Goal: Complete application form

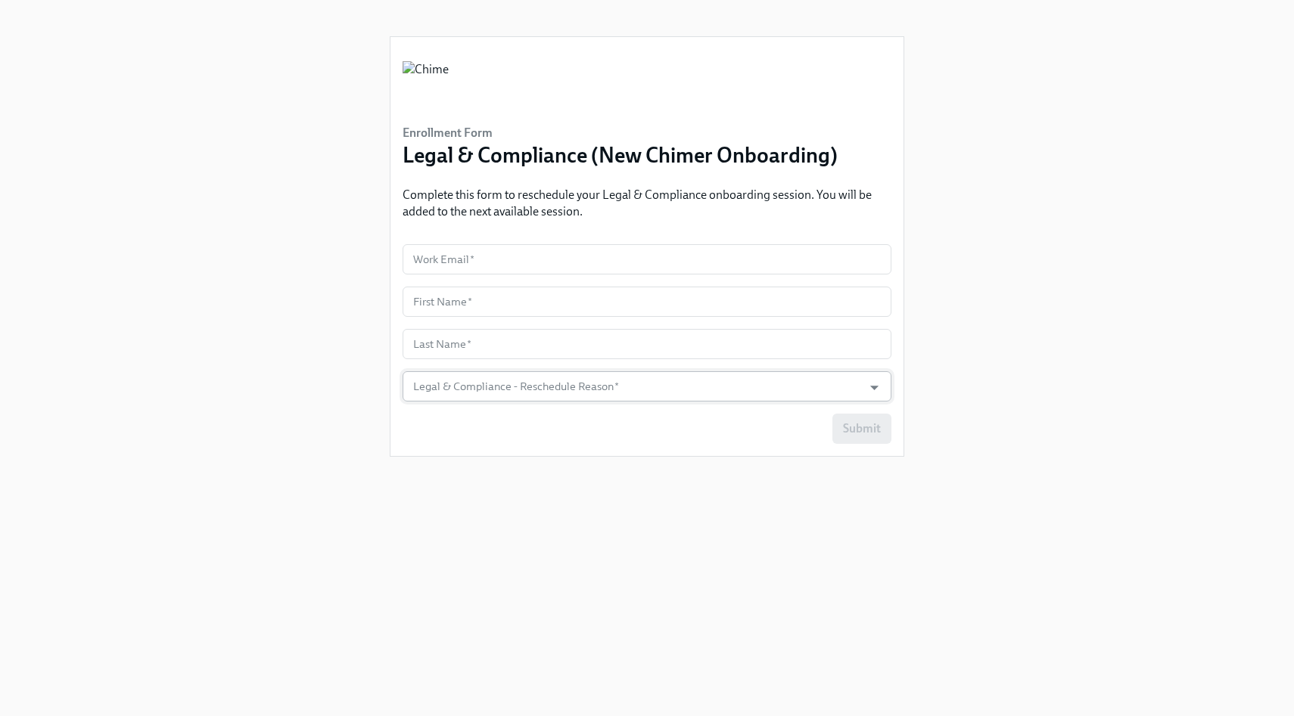
click at [491, 386] on input "Legal & Compliance - Reschedule Reason   *" at bounding box center [632, 386] width 445 height 30
click at [244, 402] on div "Enrollment Form Legal & Compliance (New Chimer Onboarding) Complete this form t…" at bounding box center [646, 340] width 1221 height 680
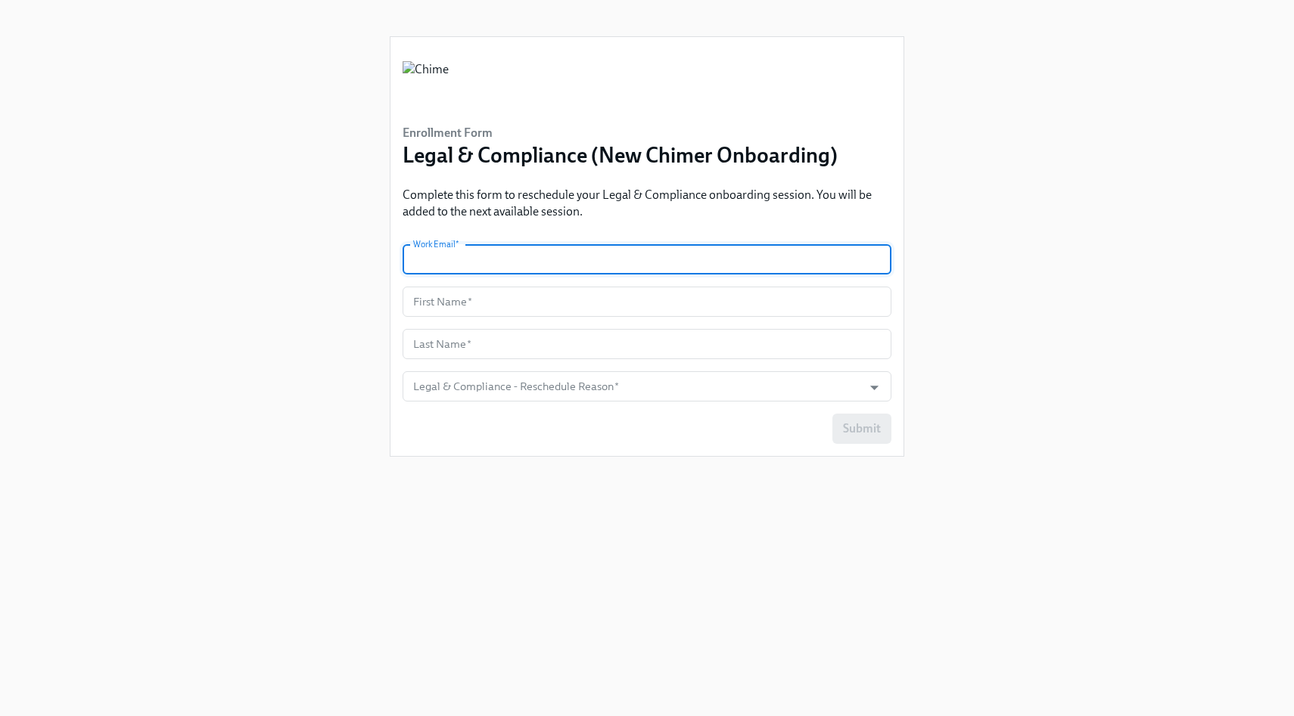
click at [556, 269] on input "text" at bounding box center [646, 259] width 489 height 30
type input "[EMAIL_ADDRESS][DOMAIN_NAME]"
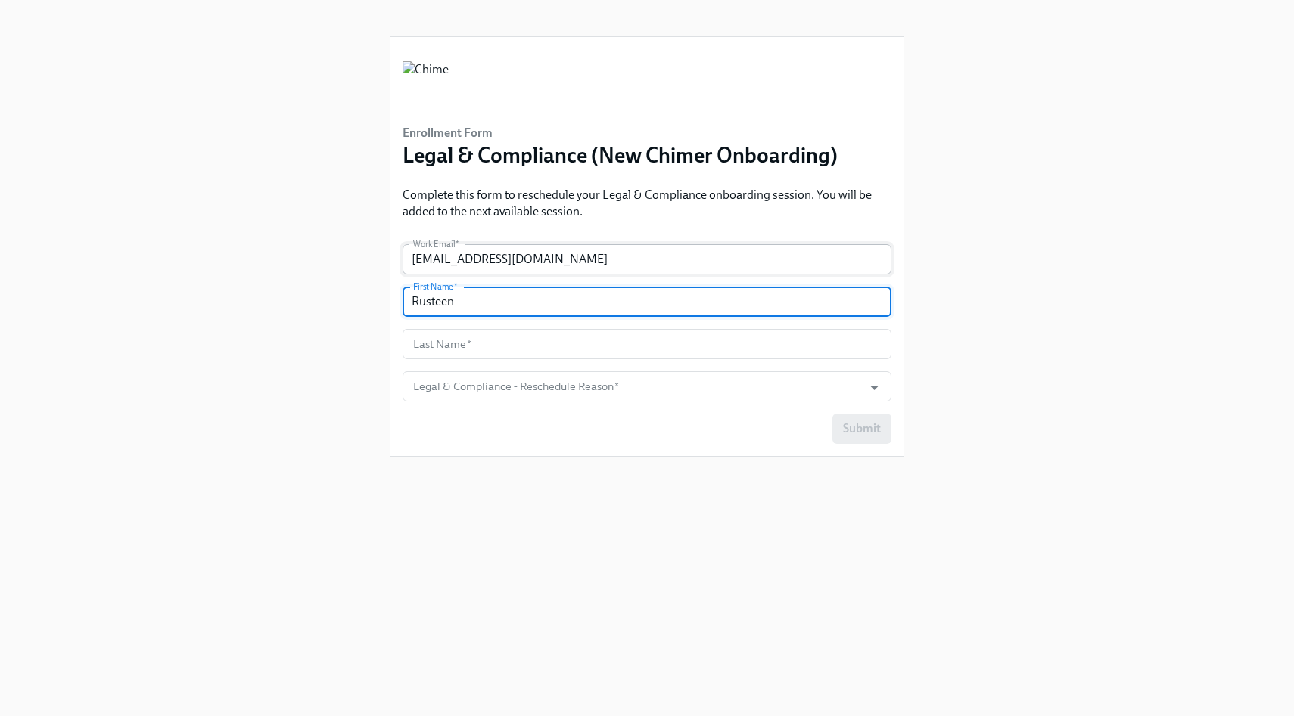
type input "Rusteen"
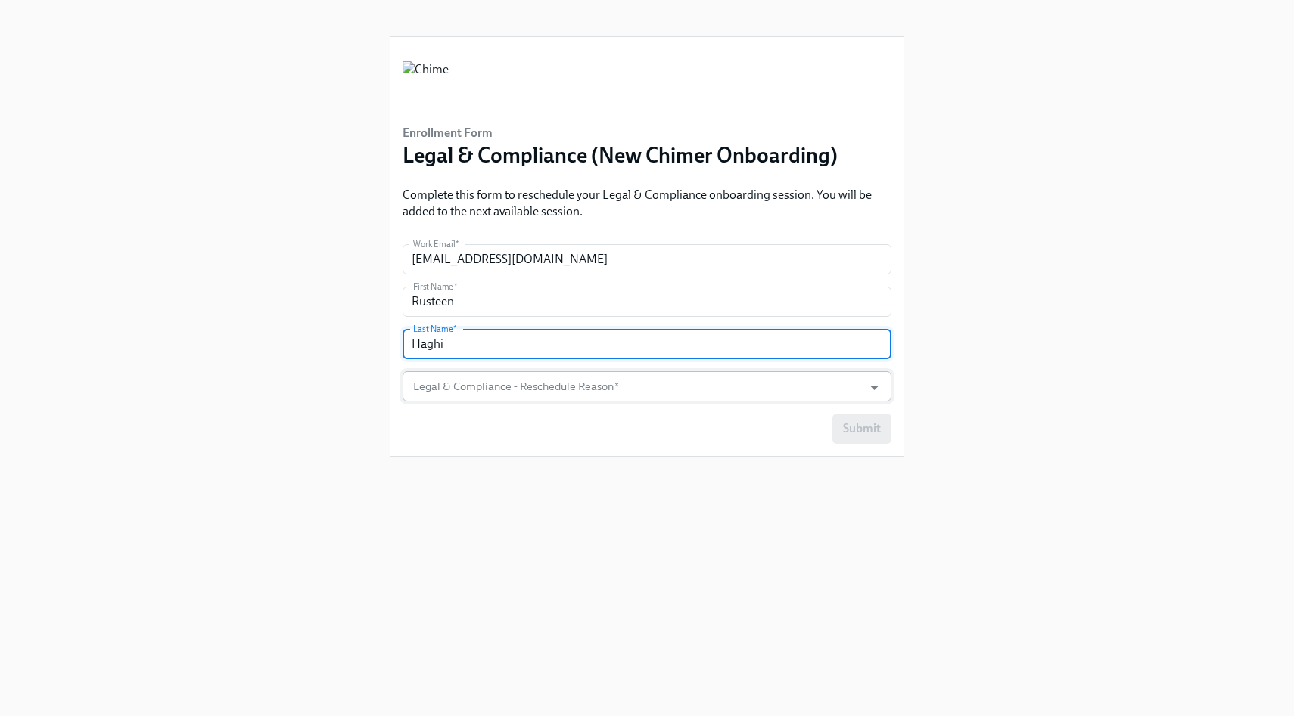
type input "Haghi"
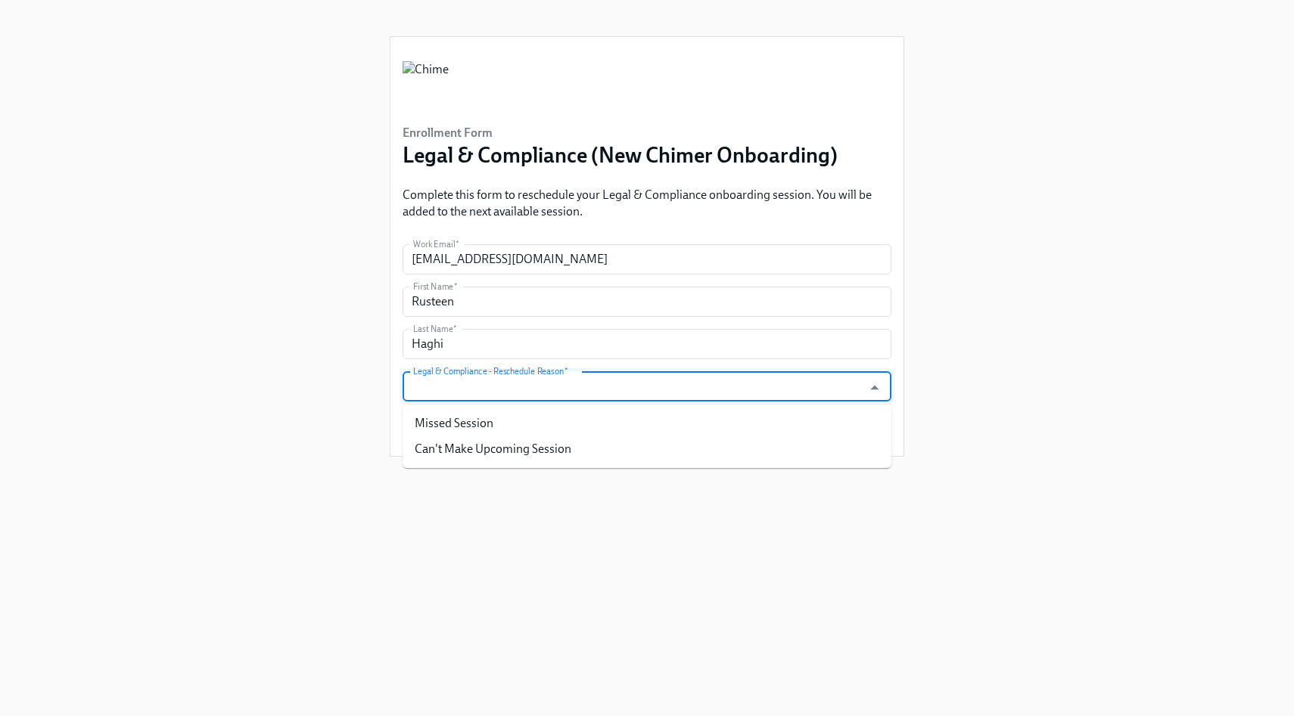
click at [581, 374] on input "Legal & Compliance - Reschedule Reason   *" at bounding box center [632, 386] width 445 height 30
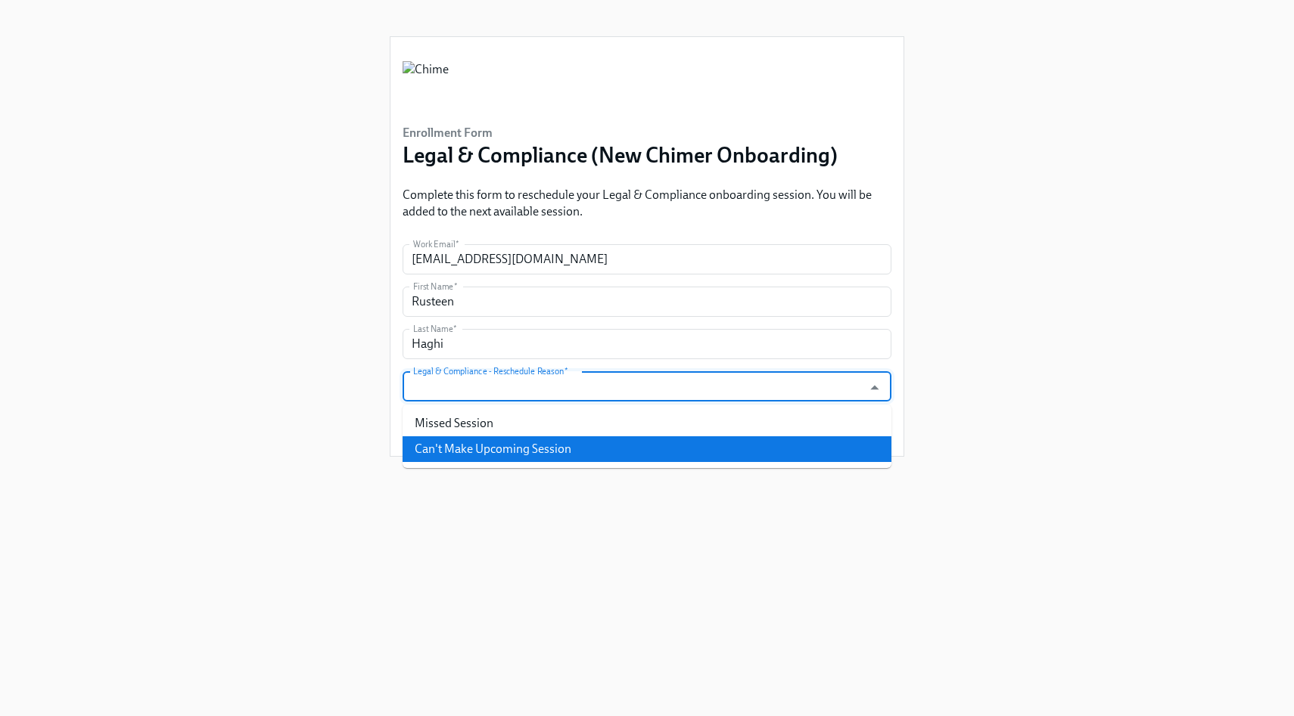
click at [533, 440] on li "Can't Make Upcoming Session" at bounding box center [646, 450] width 489 height 26
type input "Can't Make Upcoming Session"
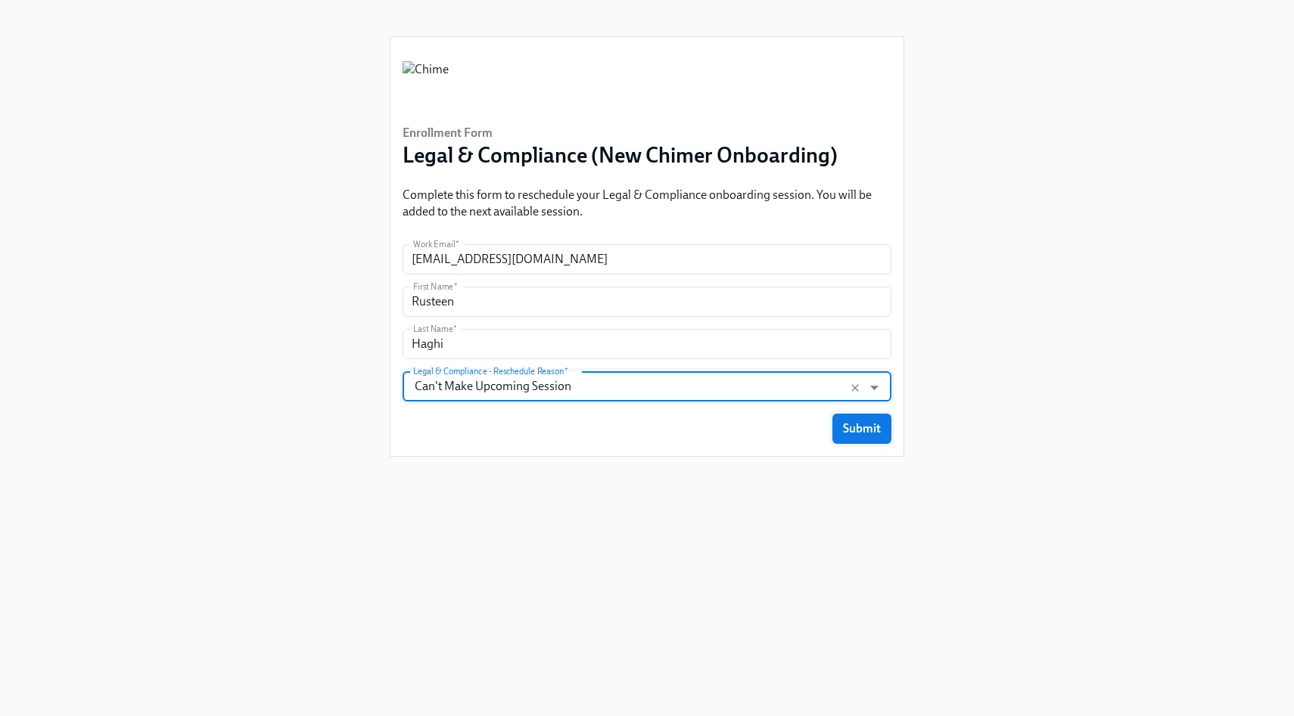
click at [875, 431] on span "Submit" at bounding box center [862, 428] width 38 height 15
